Goal: Complete application form: Complete application form

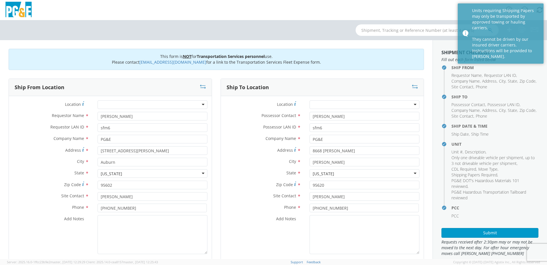
select select "B25263"
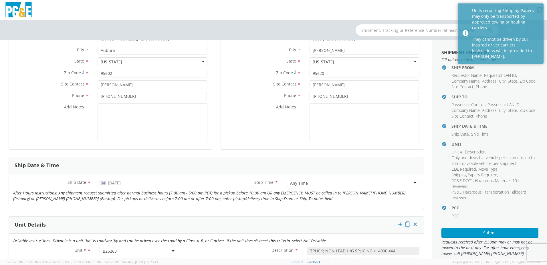
scroll to position [108, 0]
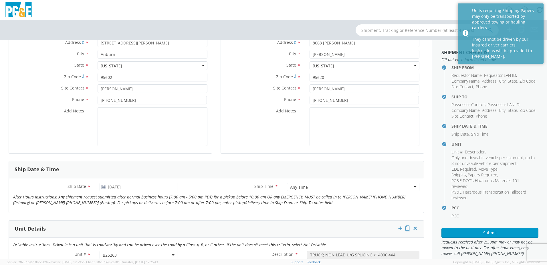
click at [103, 187] on icon at bounding box center [103, 186] width 5 height 5
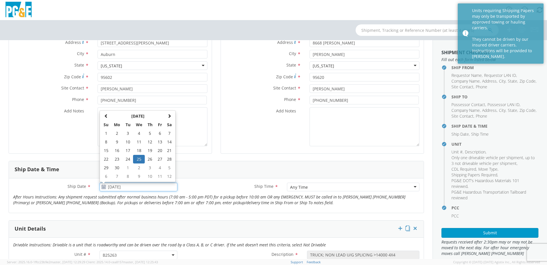
click at [124, 186] on input "[DATE]" at bounding box center [139, 186] width 78 height 9
click at [169, 117] on span at bounding box center [170, 116] width 4 height 4
click at [157, 149] on td "15" at bounding box center [160, 150] width 10 height 9
type input "[DATE]"
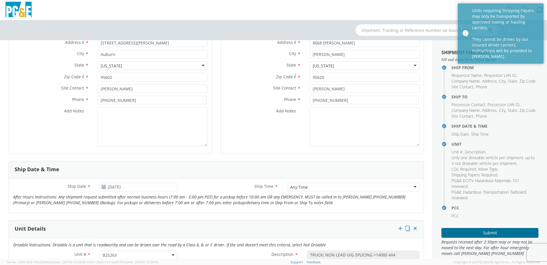
click at [481, 230] on button "Submit" at bounding box center [490, 233] width 97 height 10
